Goal: Find specific page/section: Find specific page/section

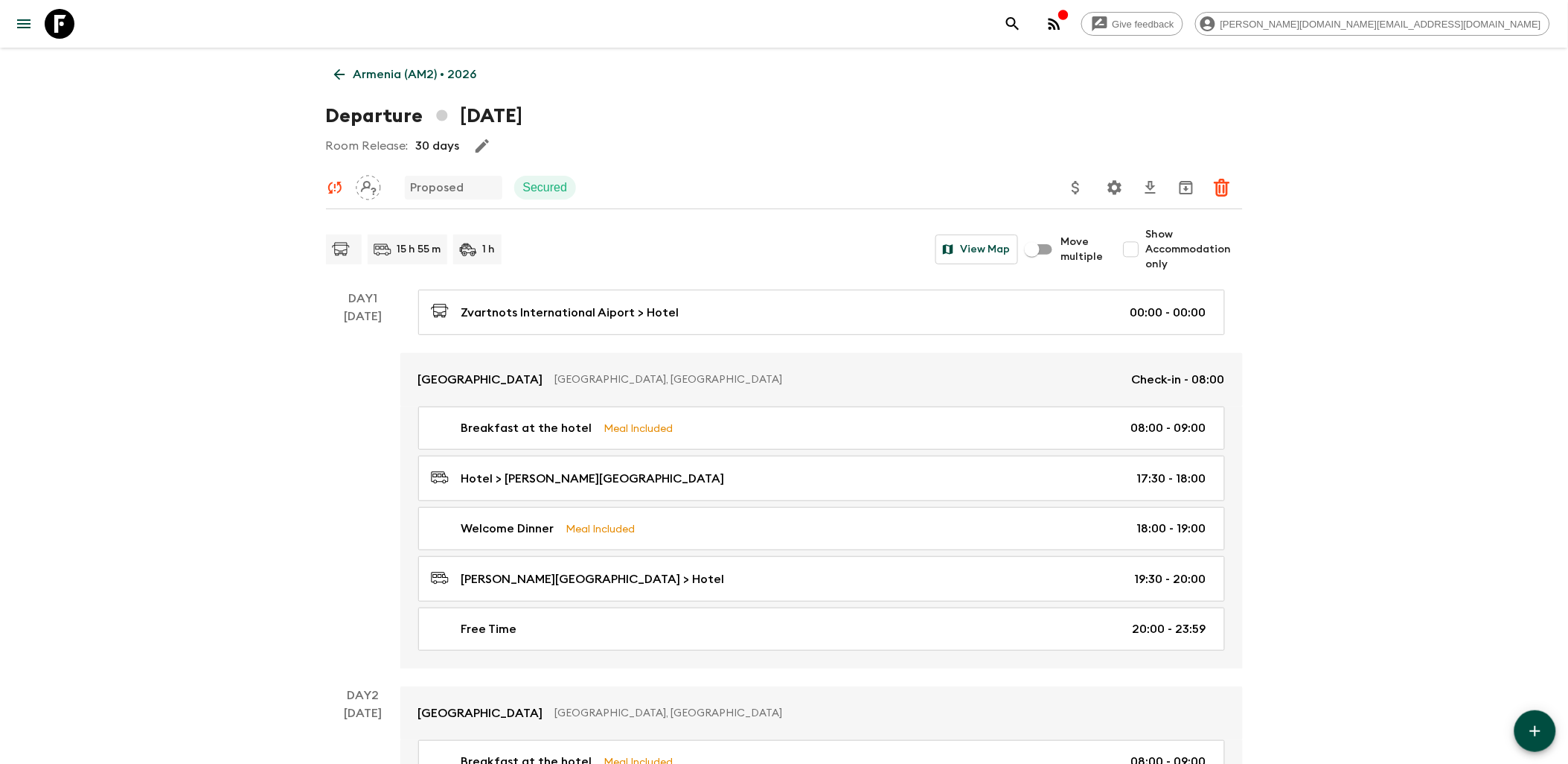
click at [61, 28] on icon at bounding box center [59, 24] width 29 height 29
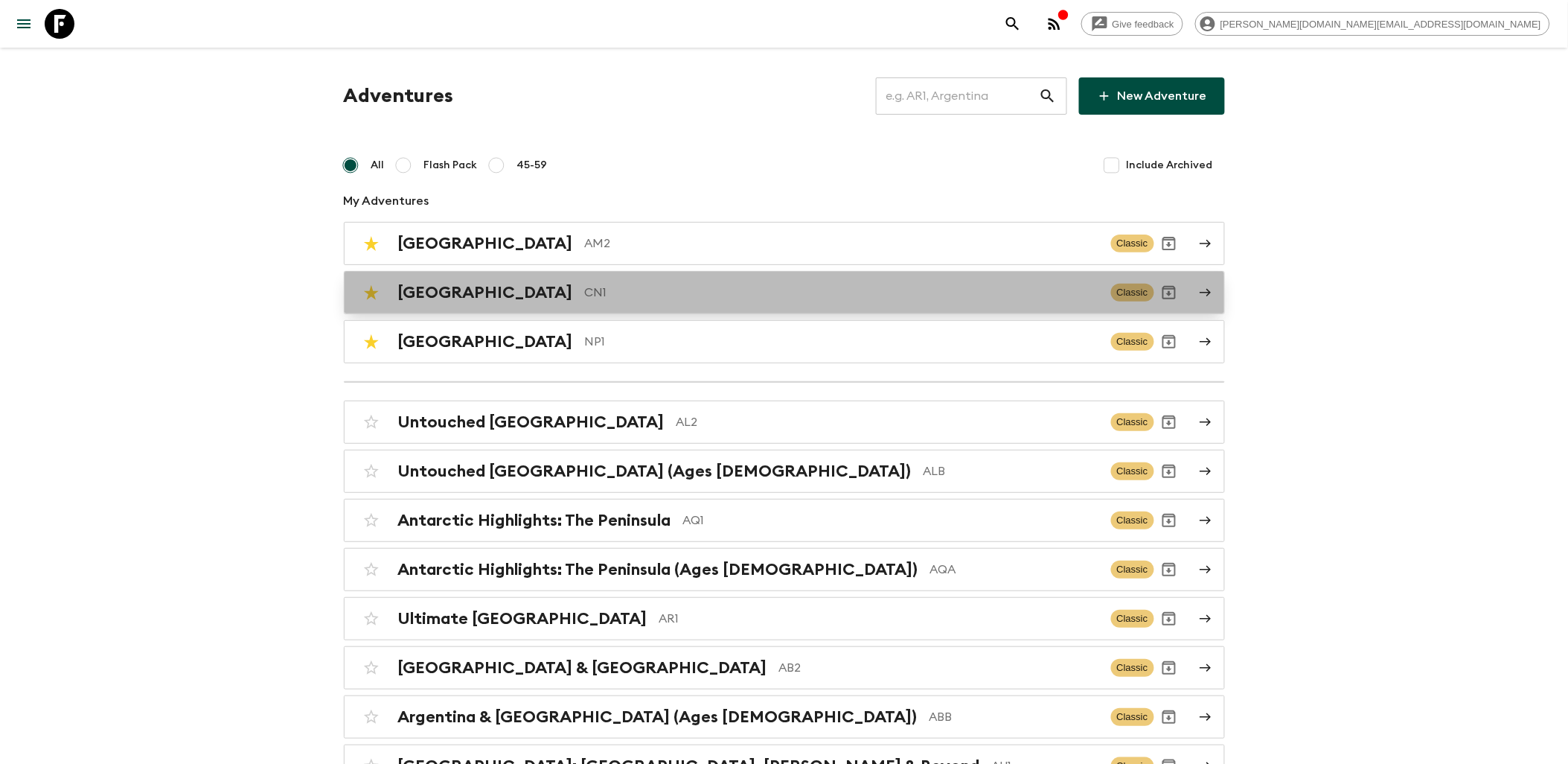
click at [585, 299] on p "CN1" at bounding box center [841, 292] width 514 height 18
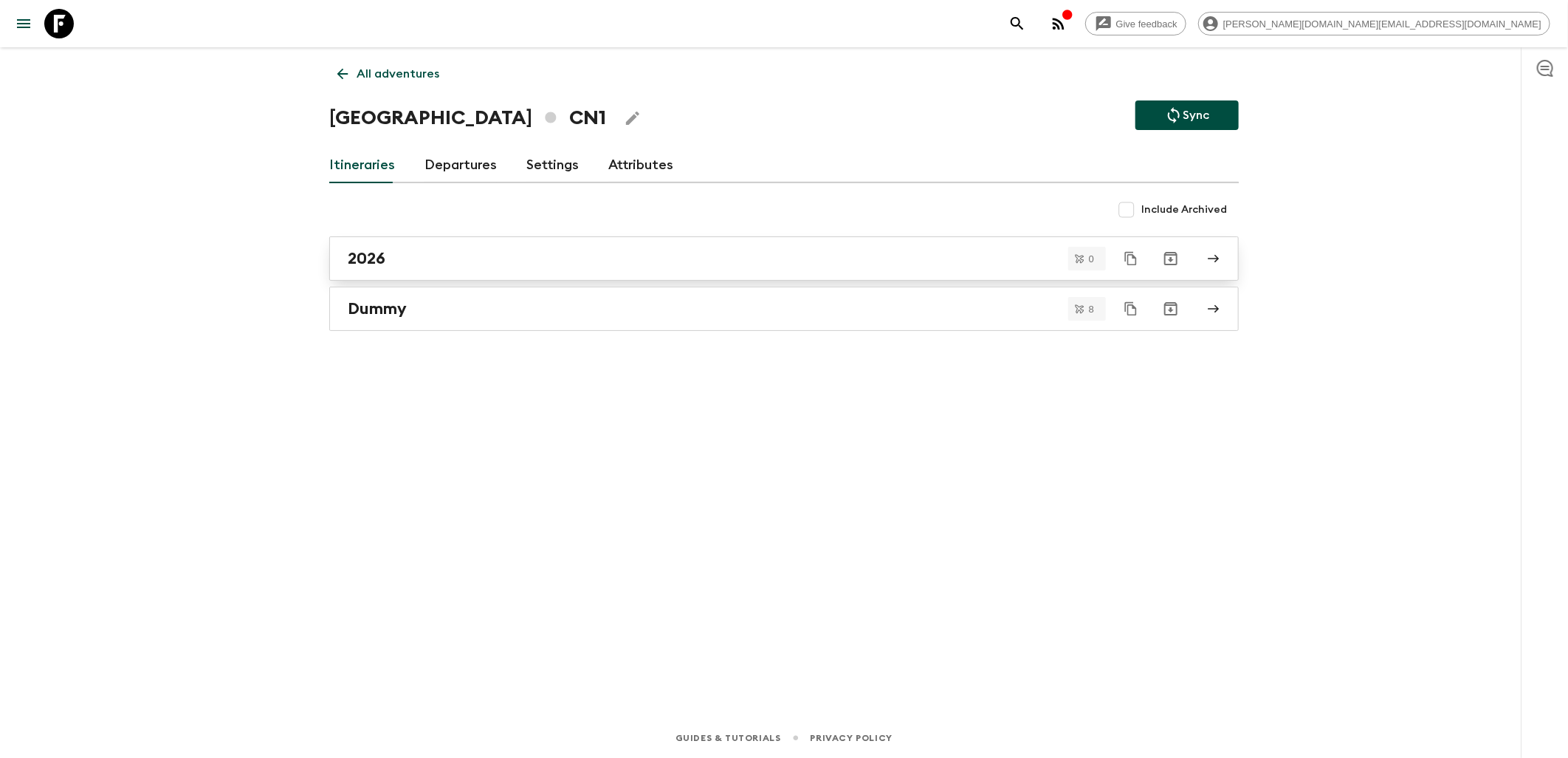
click at [419, 267] on div "2026" at bounding box center [770, 258] width 845 height 19
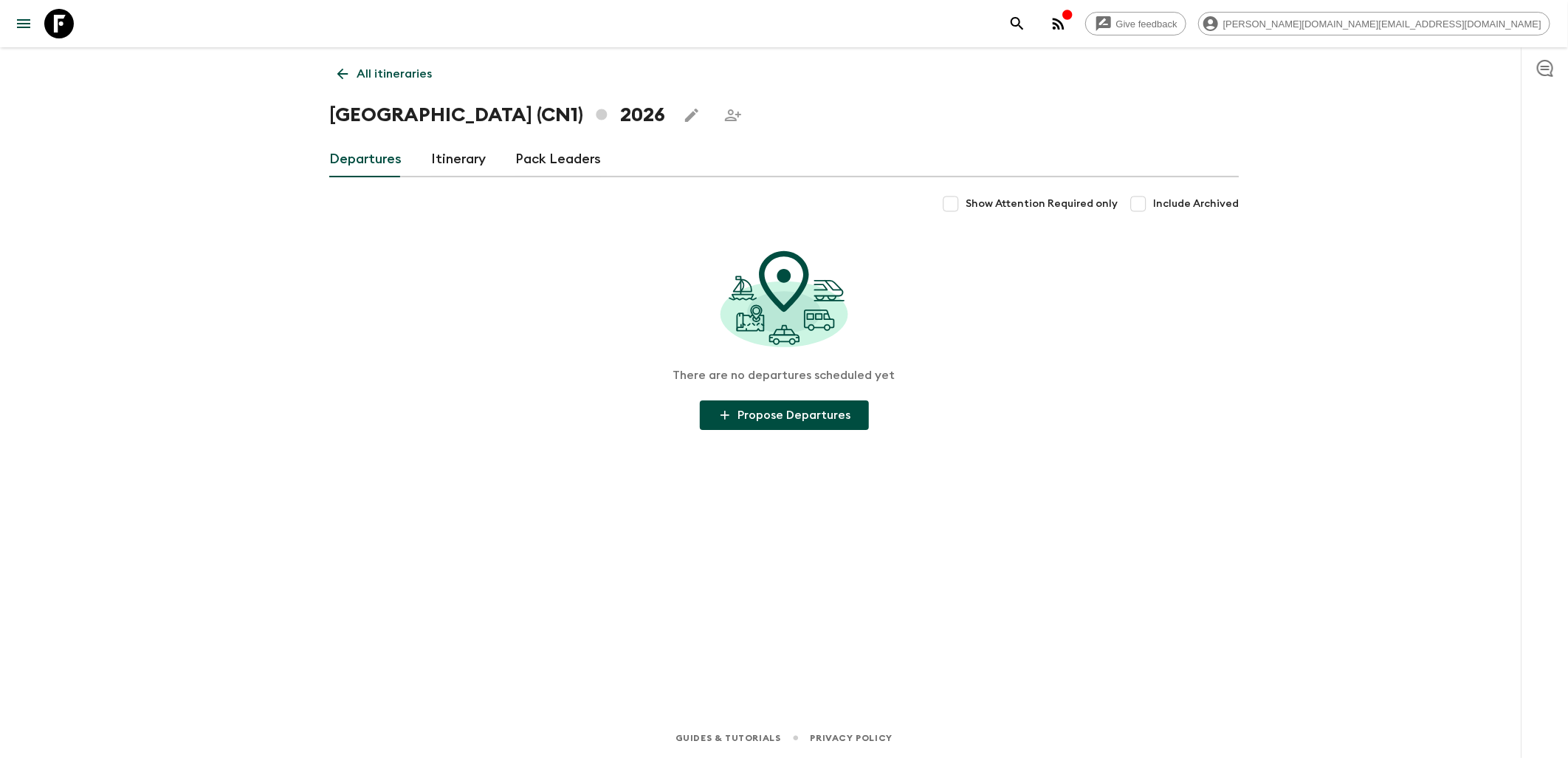
click at [451, 166] on link "Itinerary" at bounding box center [458, 159] width 54 height 35
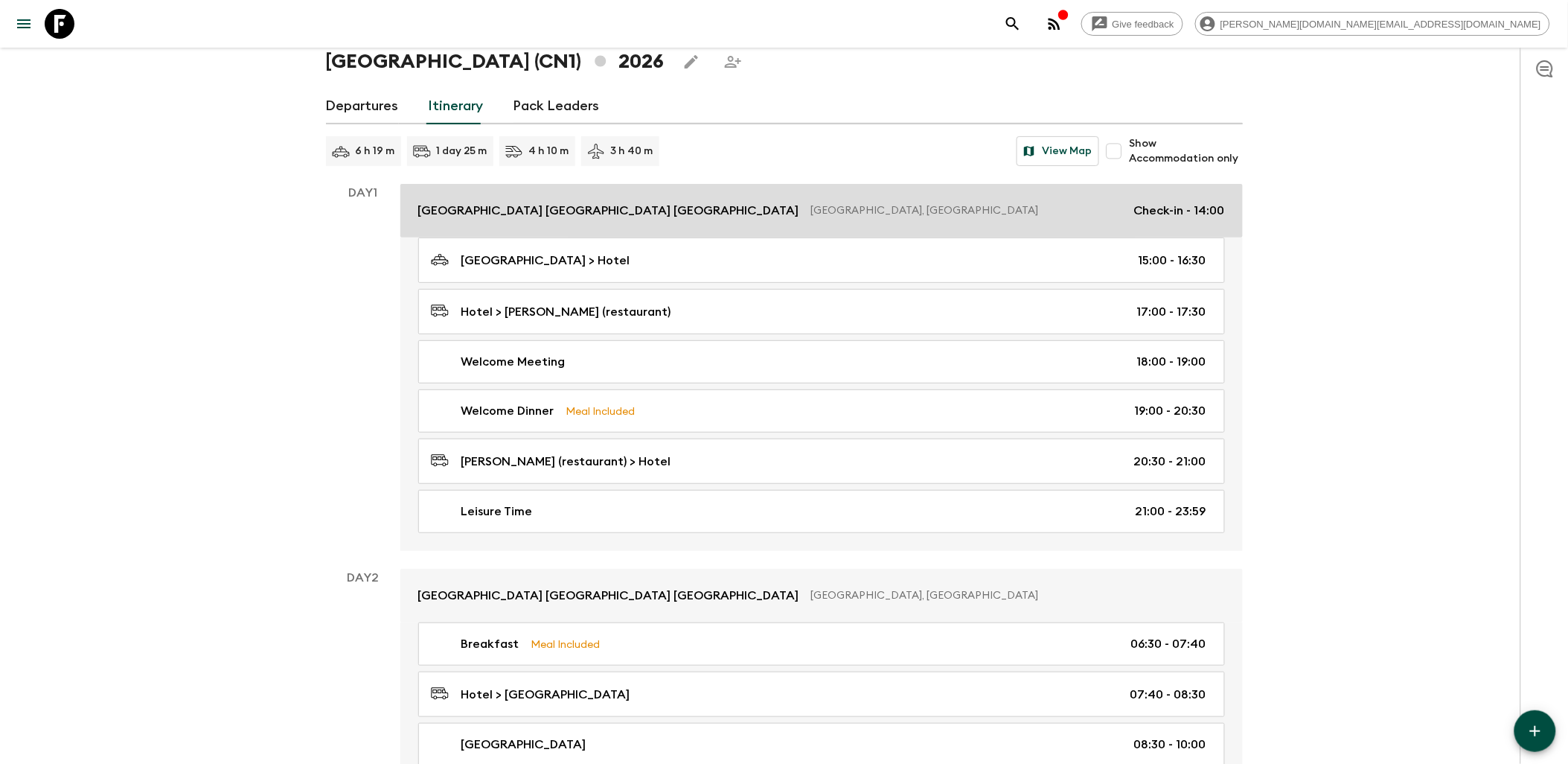
scroll to position [82, 0]
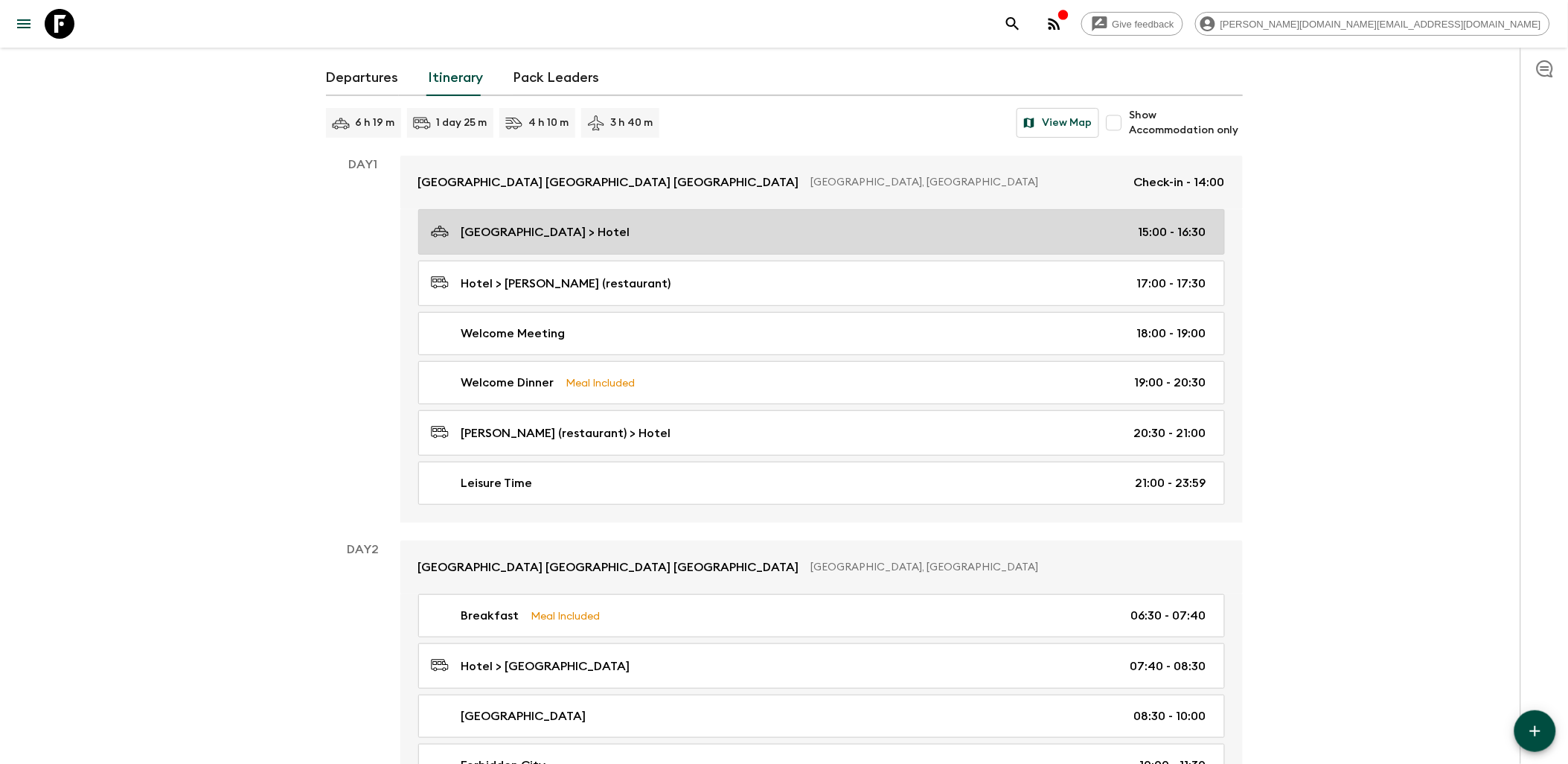
click at [795, 241] on div "[GEOGRAPHIC_DATA] > Hotel 15:00 - 16:30" at bounding box center [818, 232] width 776 height 20
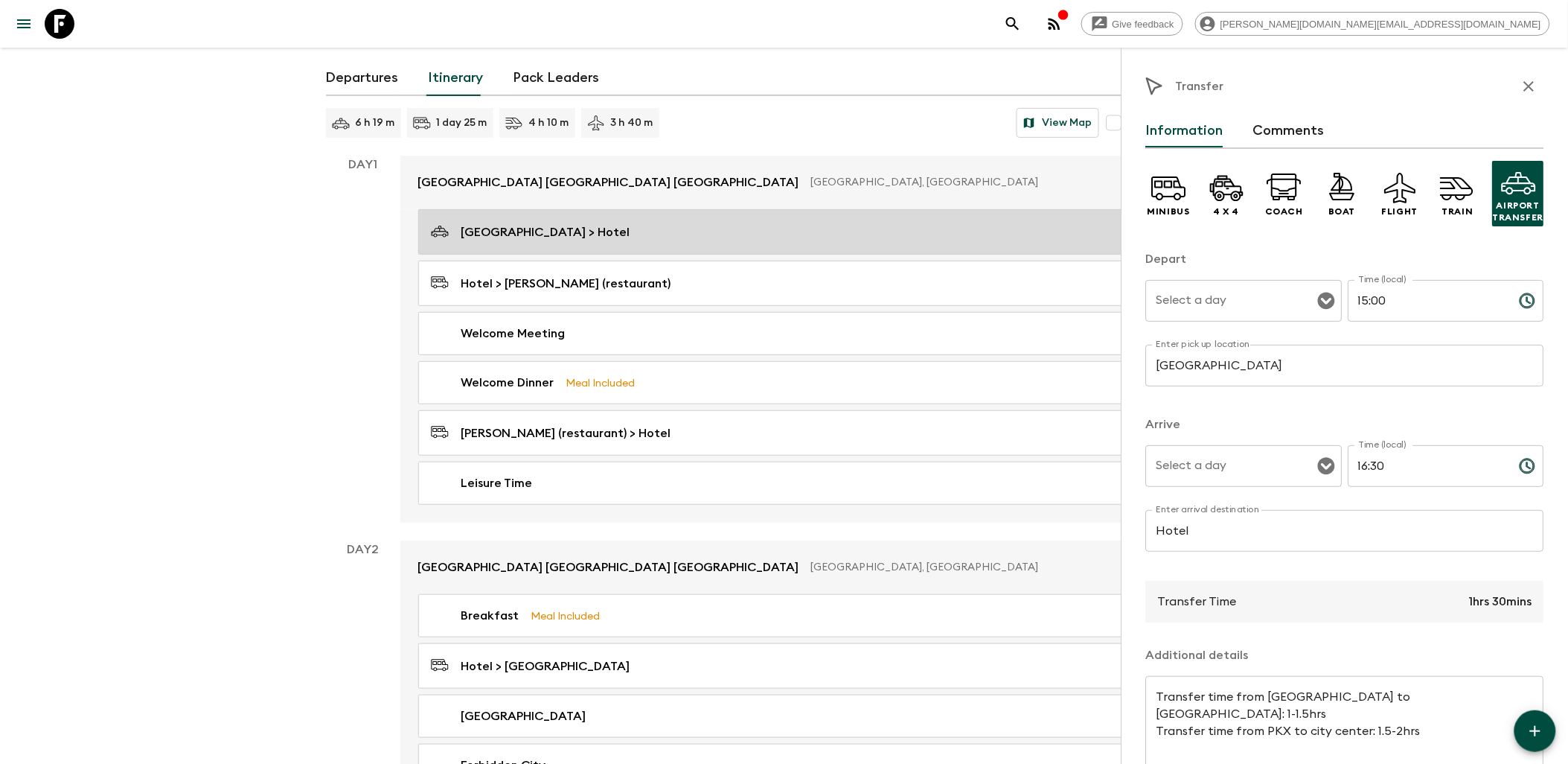
type input "Day 1"
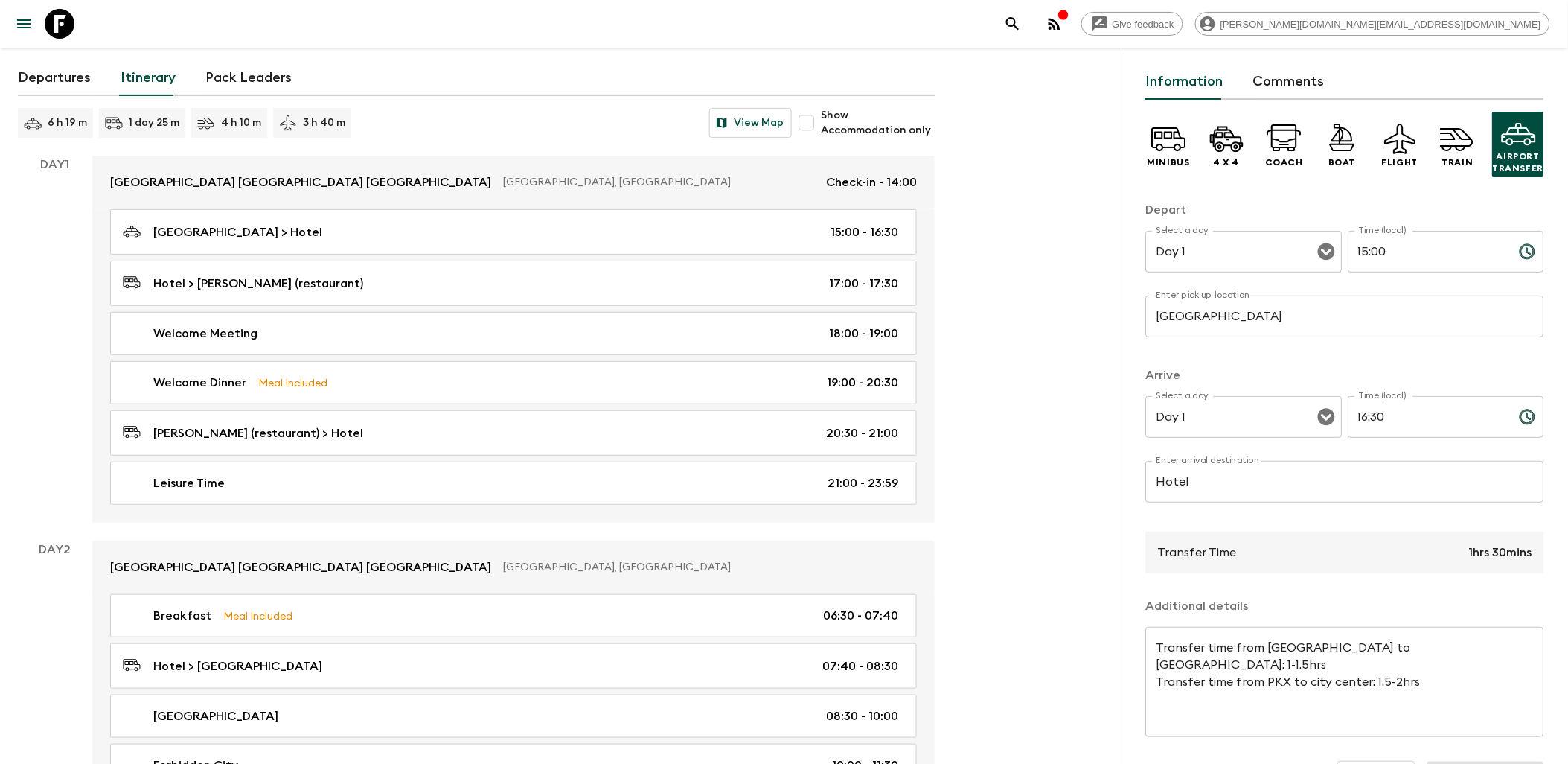
scroll to position [98, 0]
